Goal: Information Seeking & Learning: Compare options

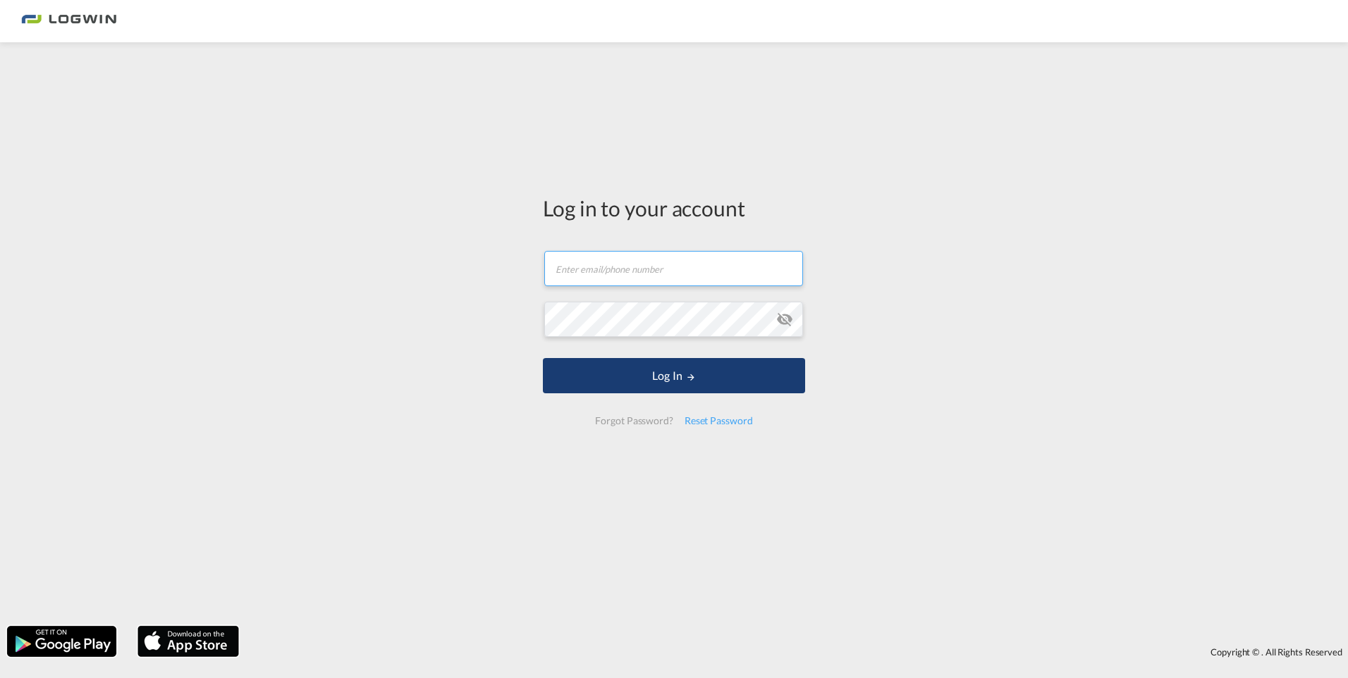
type input "[PERSON_NAME][EMAIL_ADDRESS][PERSON_NAME][DOMAIN_NAME]"
click at [674, 374] on button "Log In" at bounding box center [674, 375] width 262 height 35
